Goal: Find specific page/section: Find specific page/section

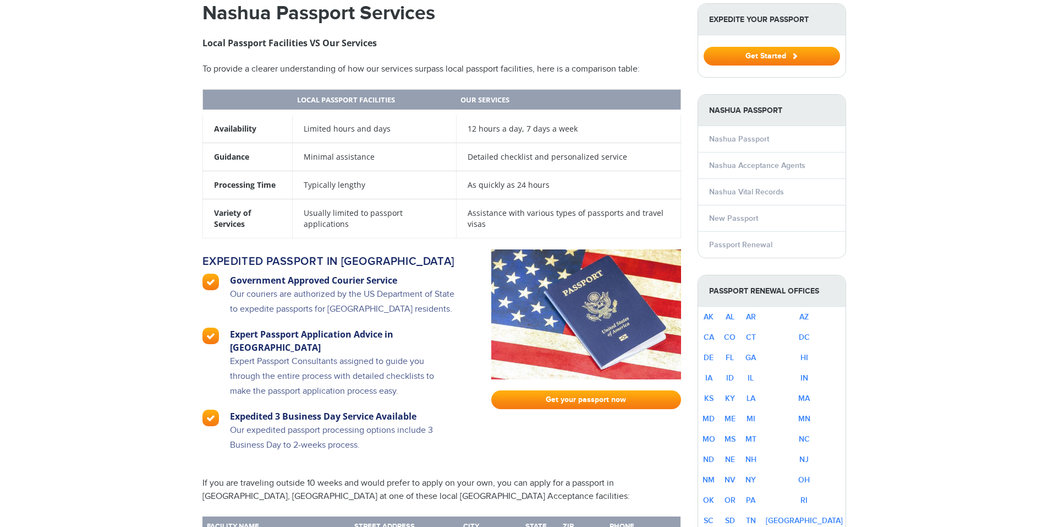
select select "**********"
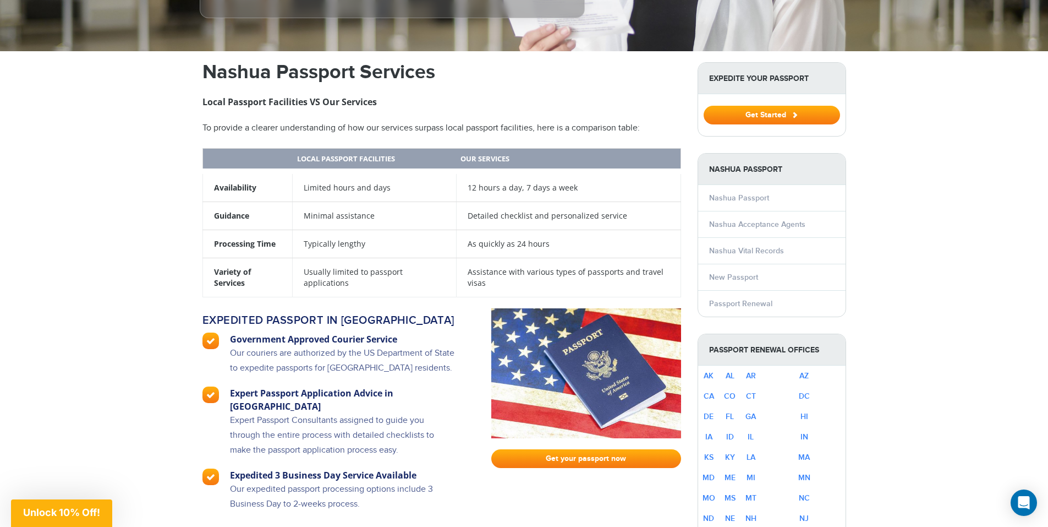
scroll to position [558, 0]
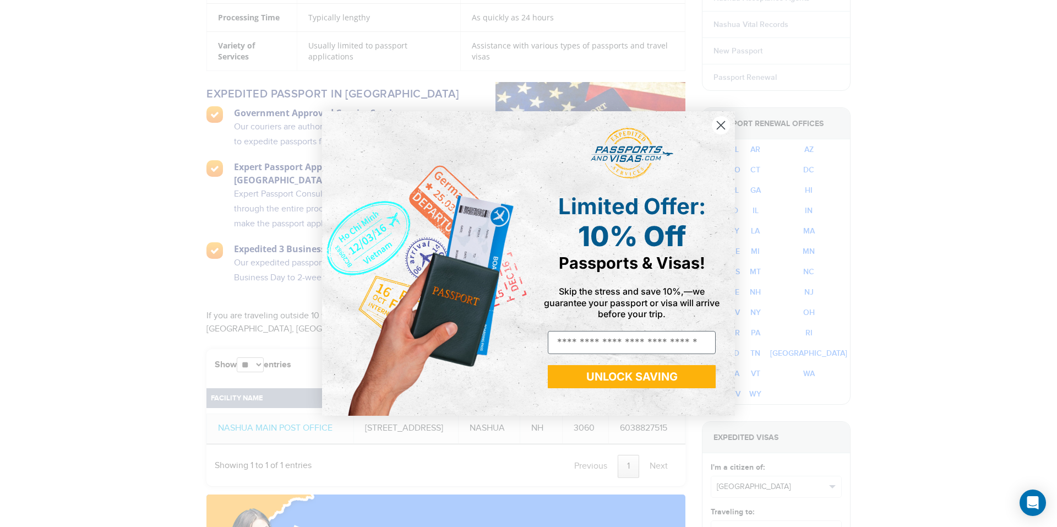
click at [724, 124] on circle "Close dialog" at bounding box center [721, 125] width 18 height 18
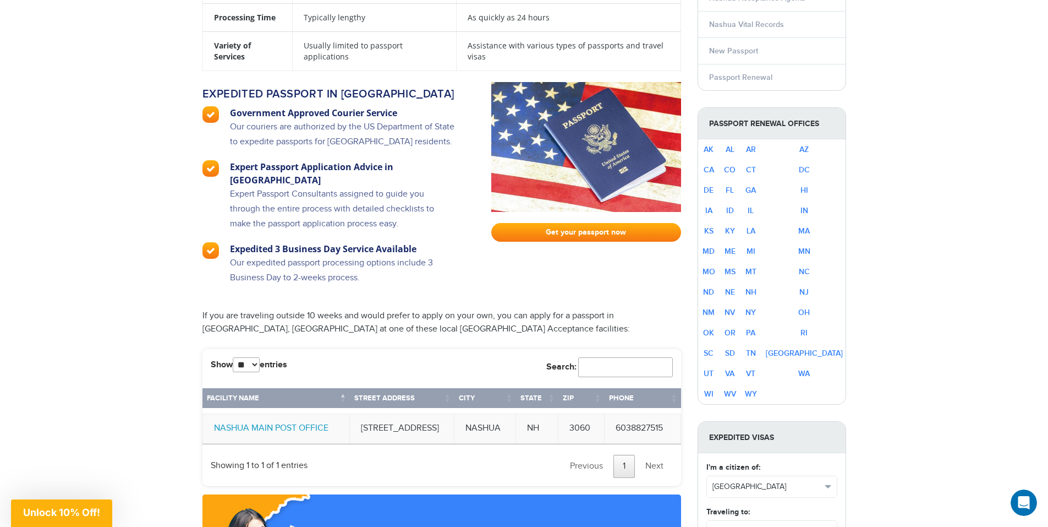
scroll to position [0, 0]
click at [237, 423] on link "NASHUA MAIN POST OFFICE" at bounding box center [271, 428] width 114 height 10
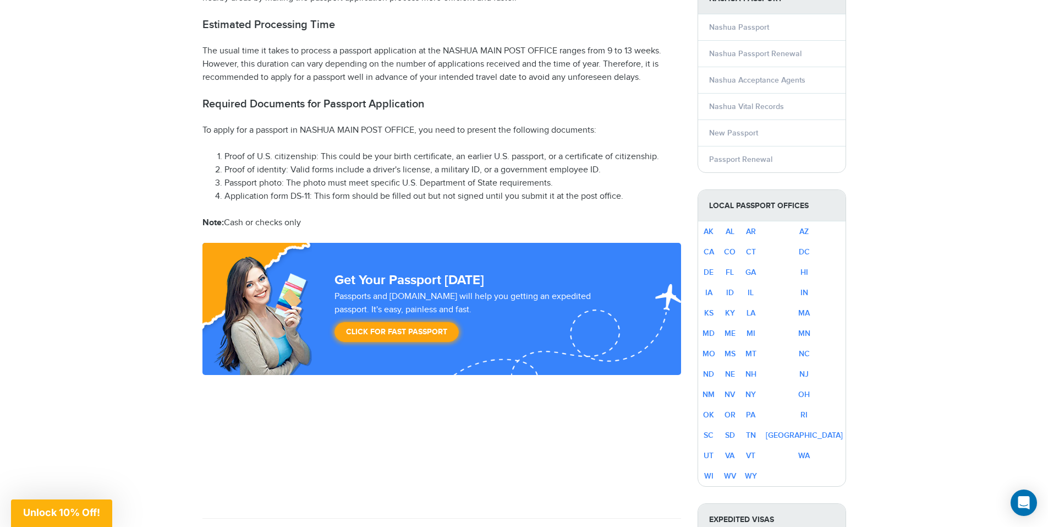
scroll to position [117, 0]
